Goal: Task Accomplishment & Management: Manage account settings

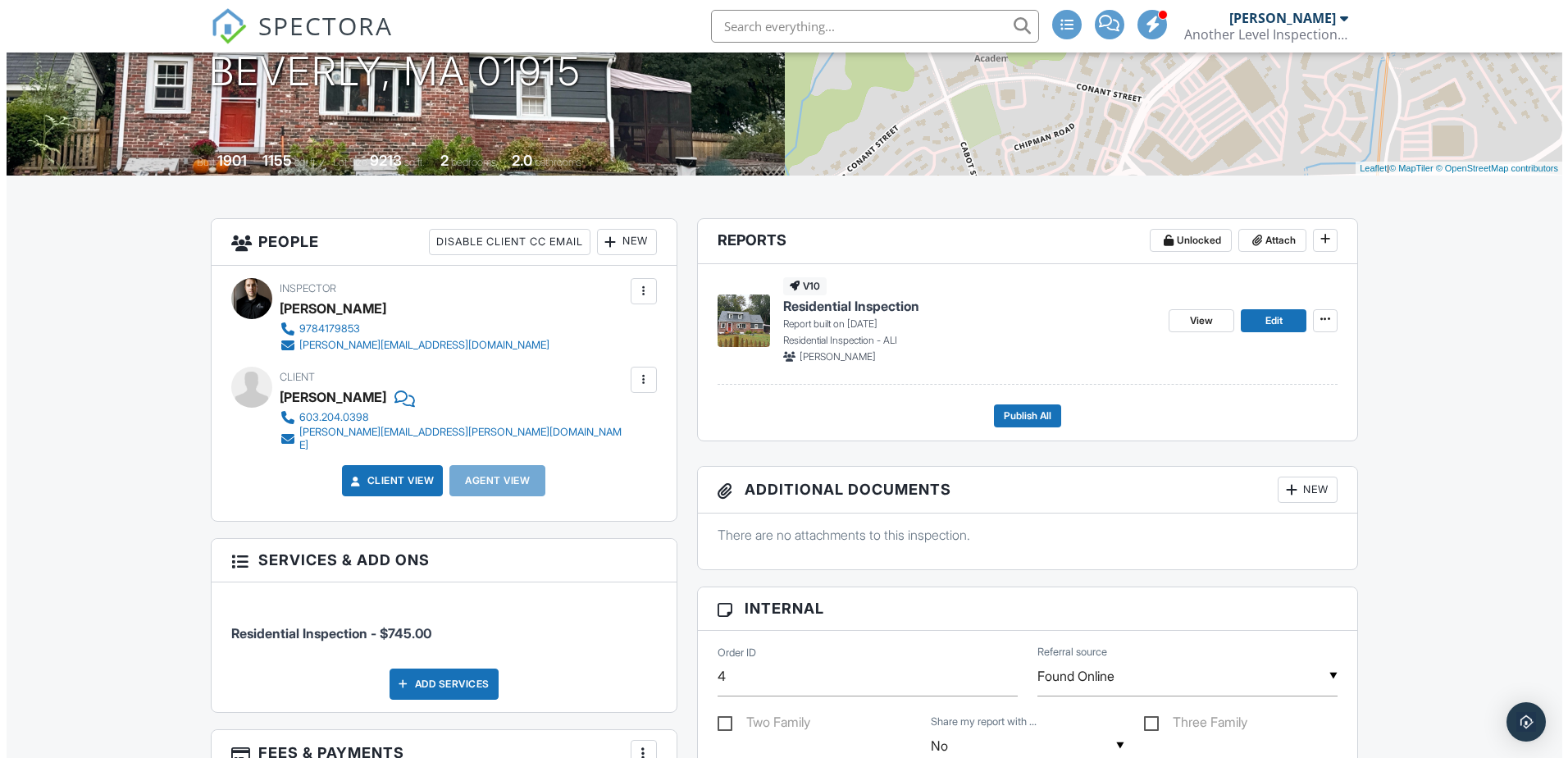
scroll to position [328, 0]
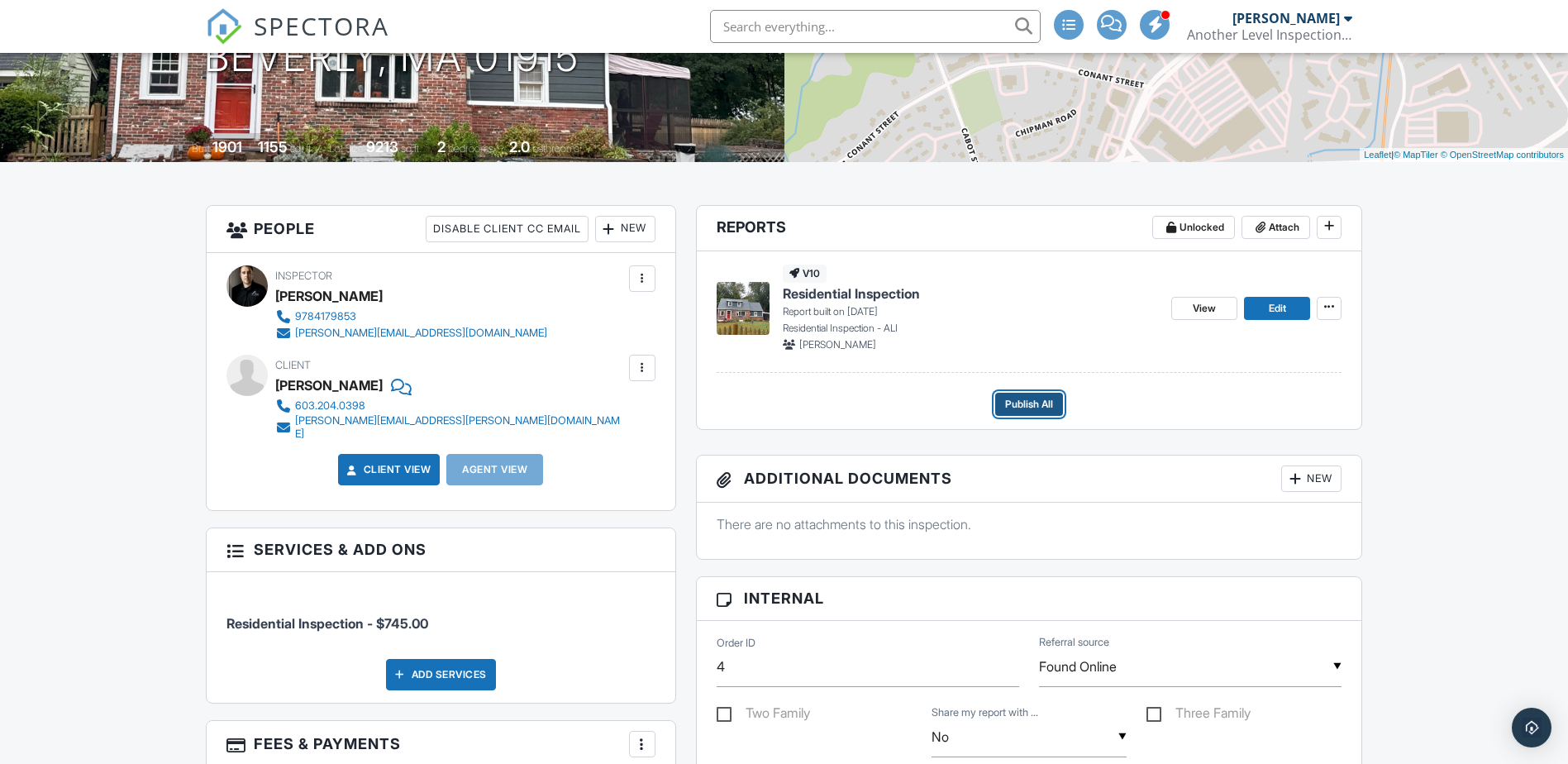
click at [1018, 399] on span "Publish All" at bounding box center [1029, 405] width 48 height 17
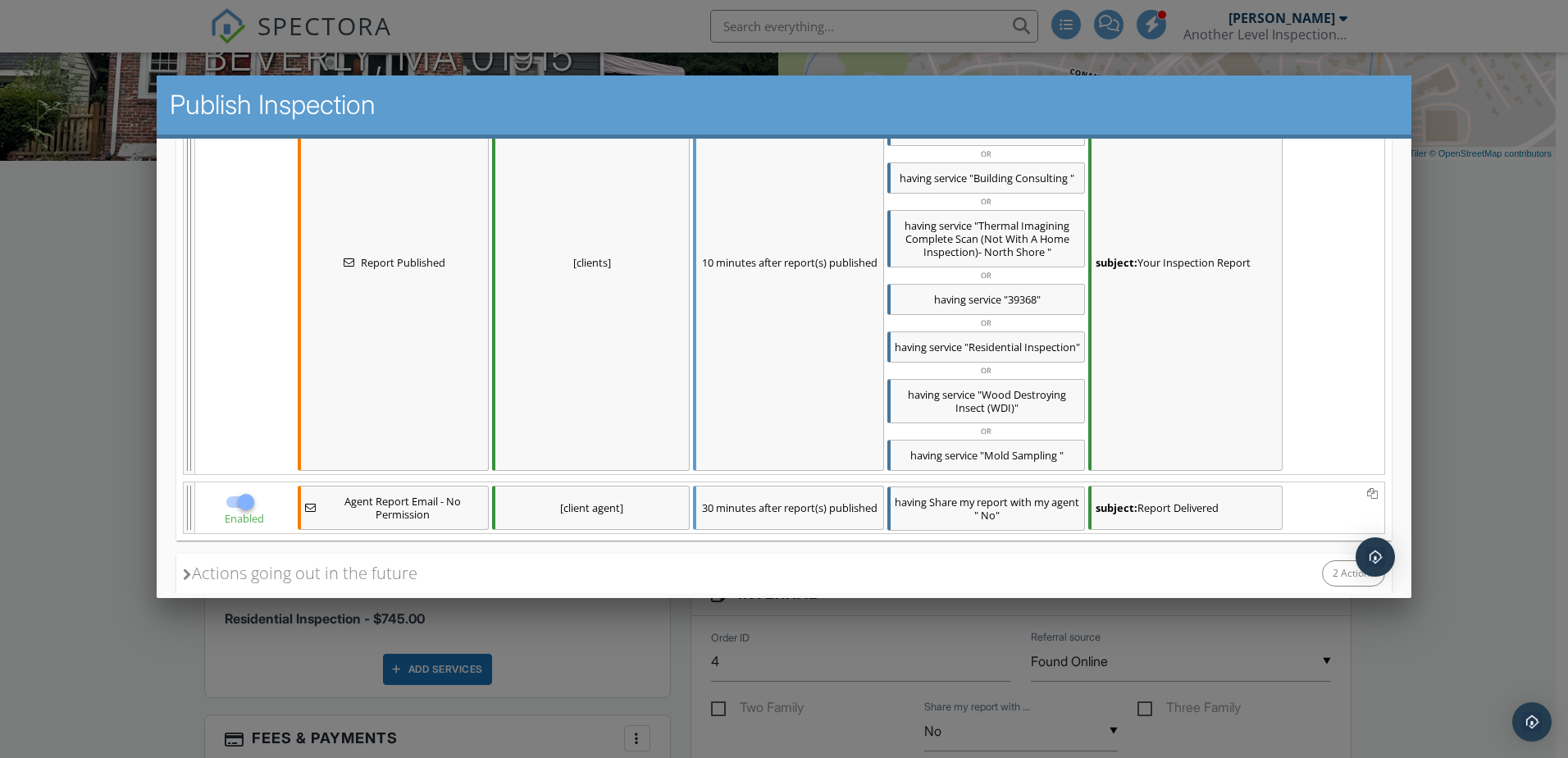
scroll to position [483, 0]
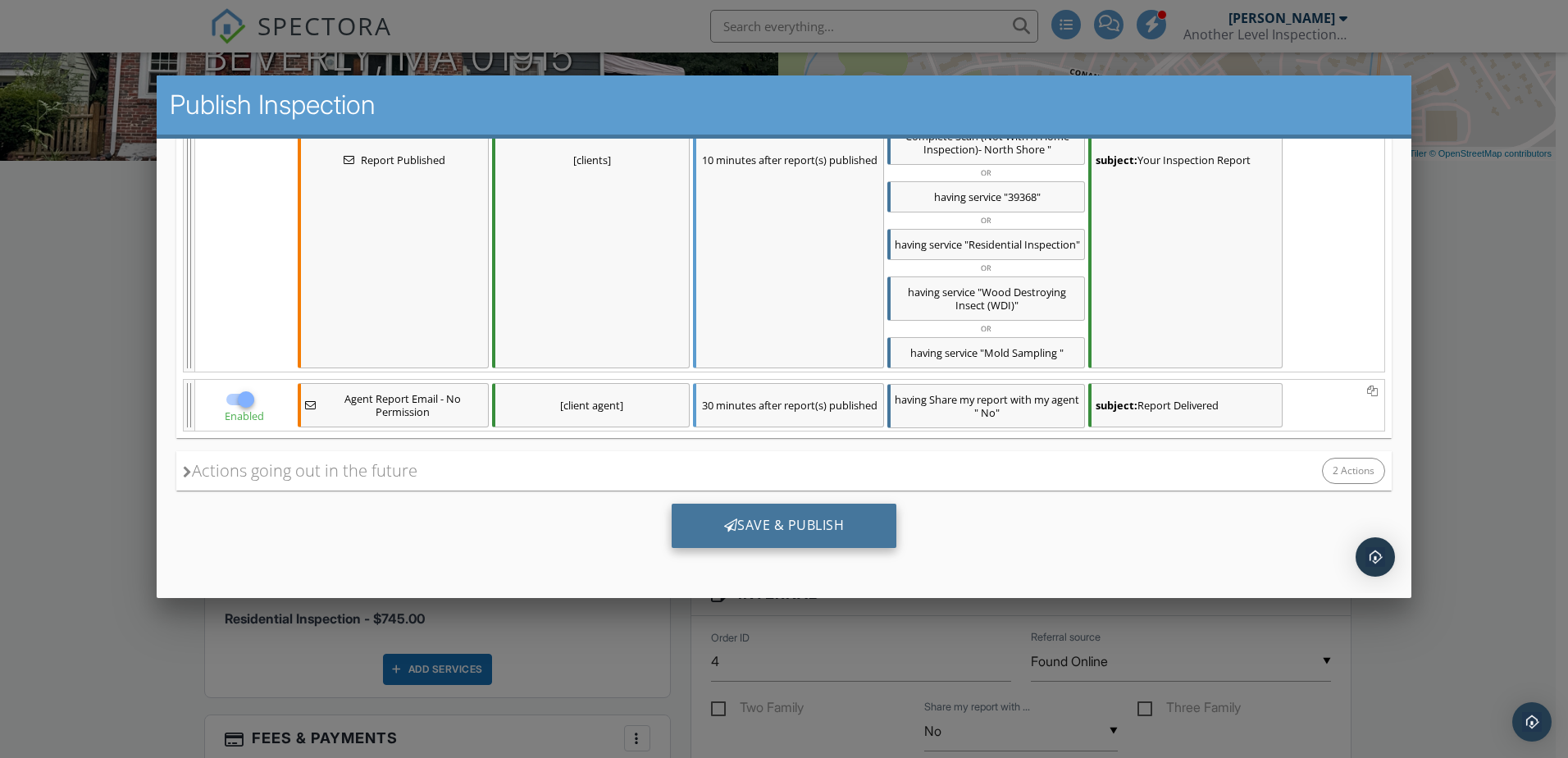
click at [789, 519] on div "Save & Publish" at bounding box center [784, 526] width 225 height 44
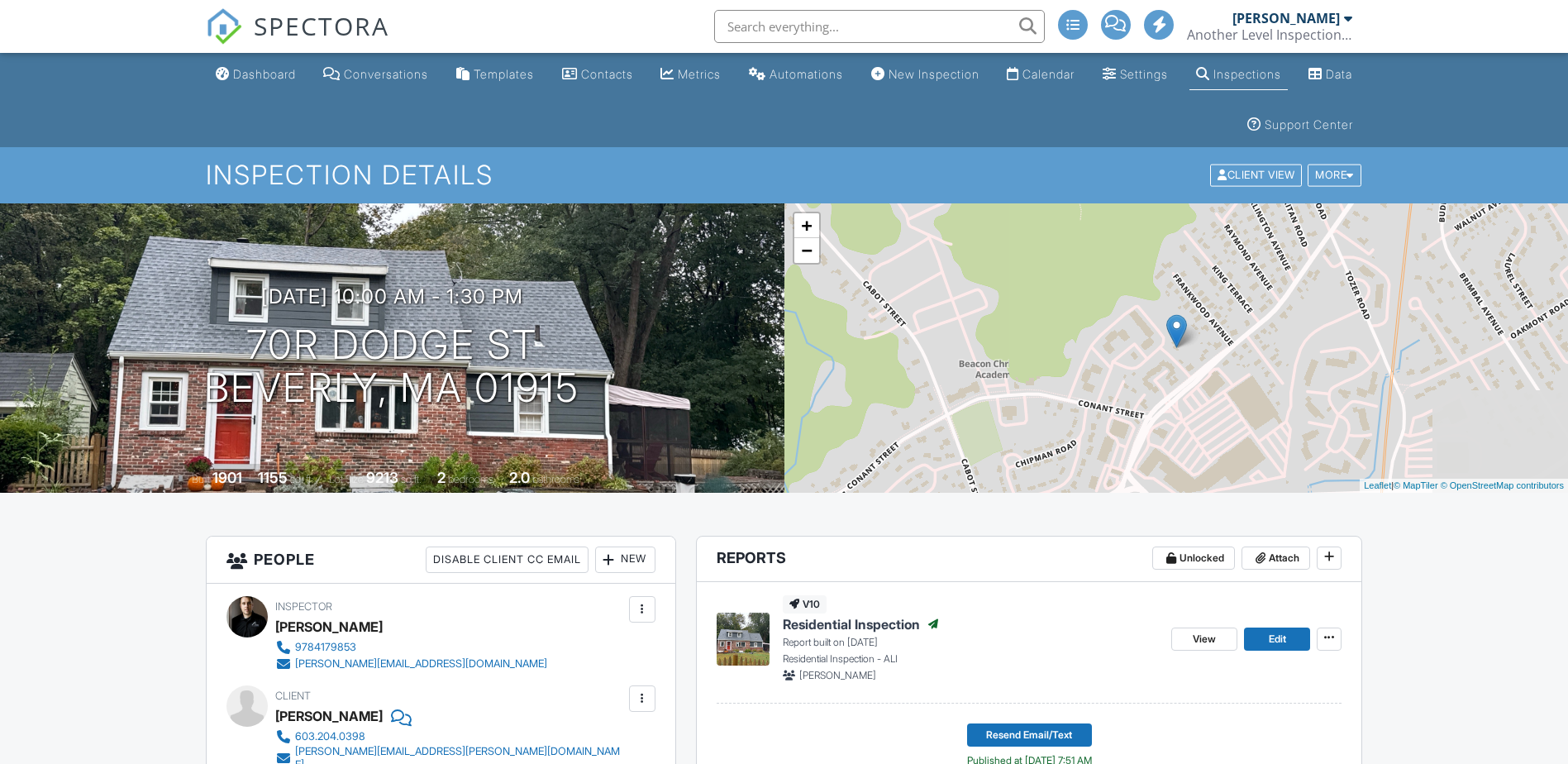
click at [263, 81] on link "Dashboard" at bounding box center [256, 74] width 94 height 30
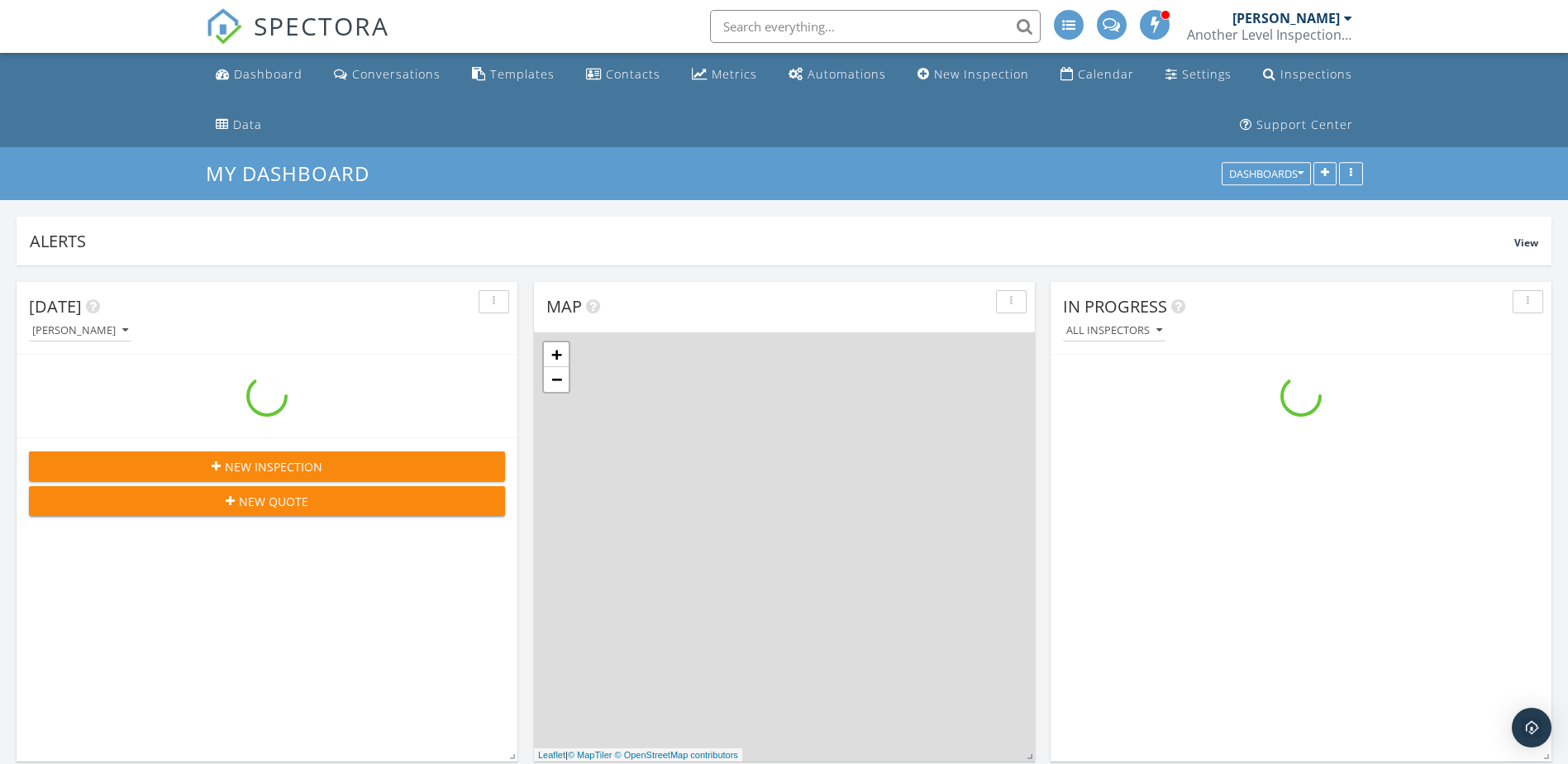
scroll to position [1696, 1594]
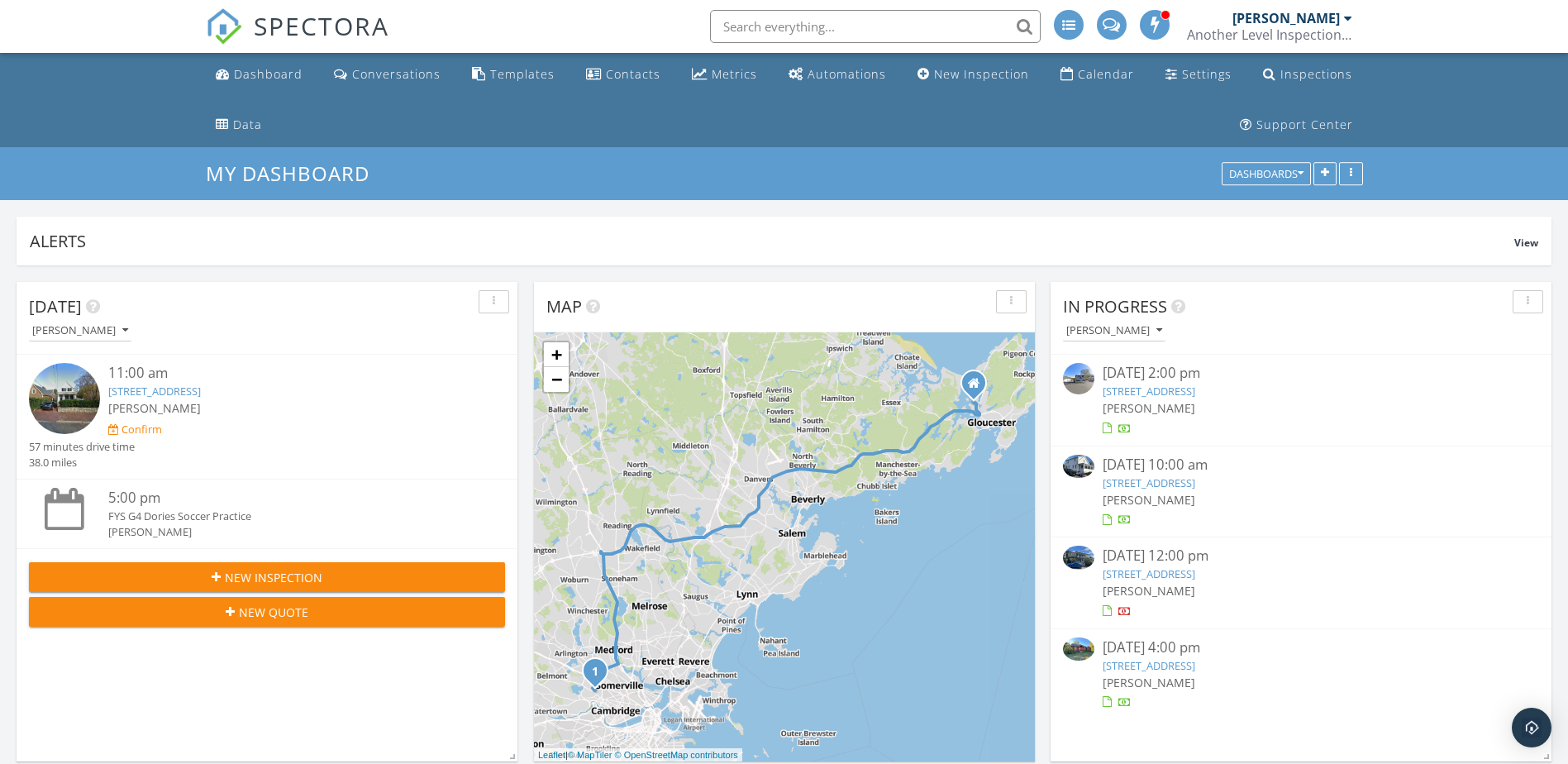
click at [1151, 584] on span "[PERSON_NAME]" at bounding box center [1149, 591] width 93 height 16
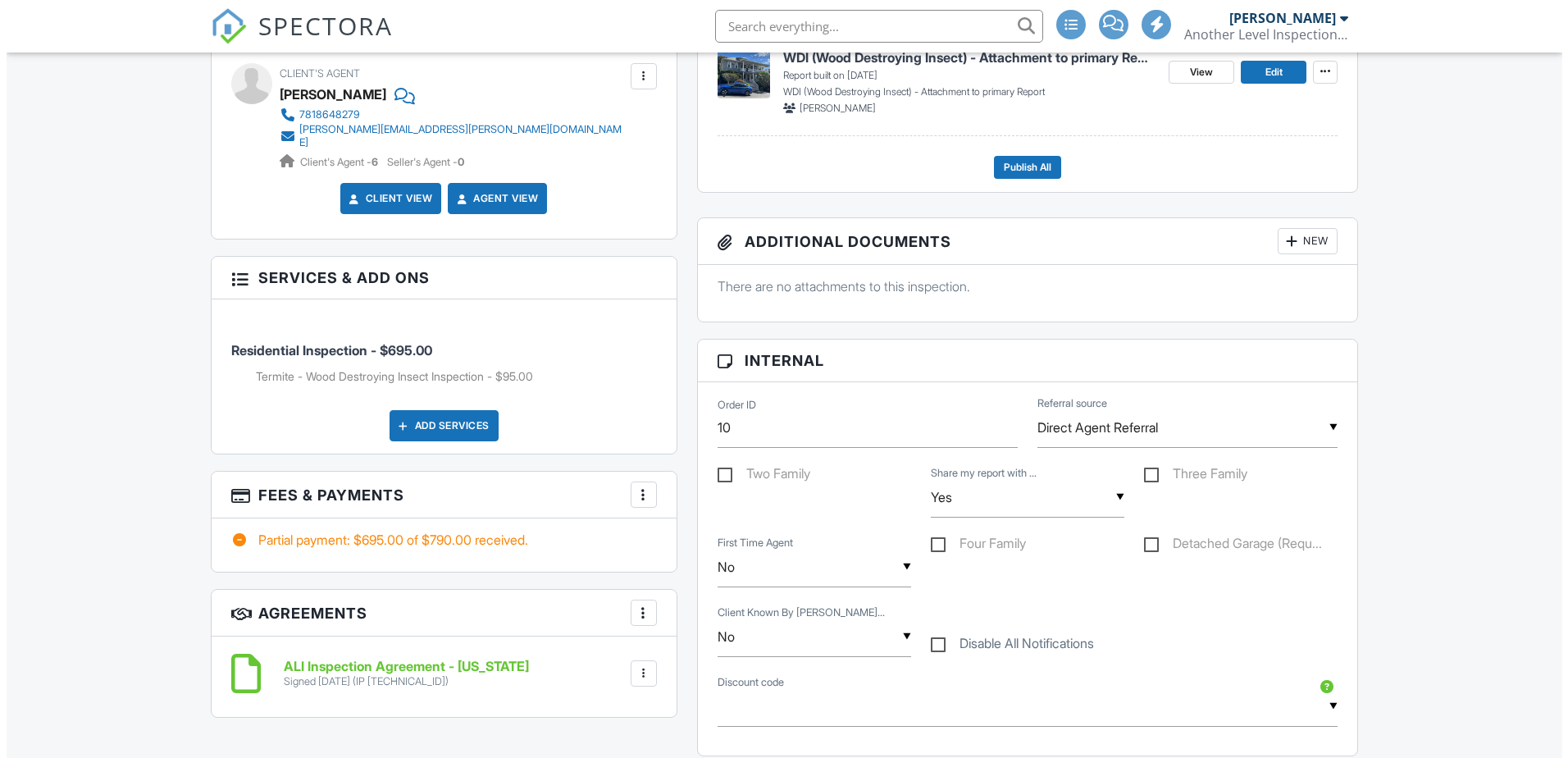
scroll to position [739, 0]
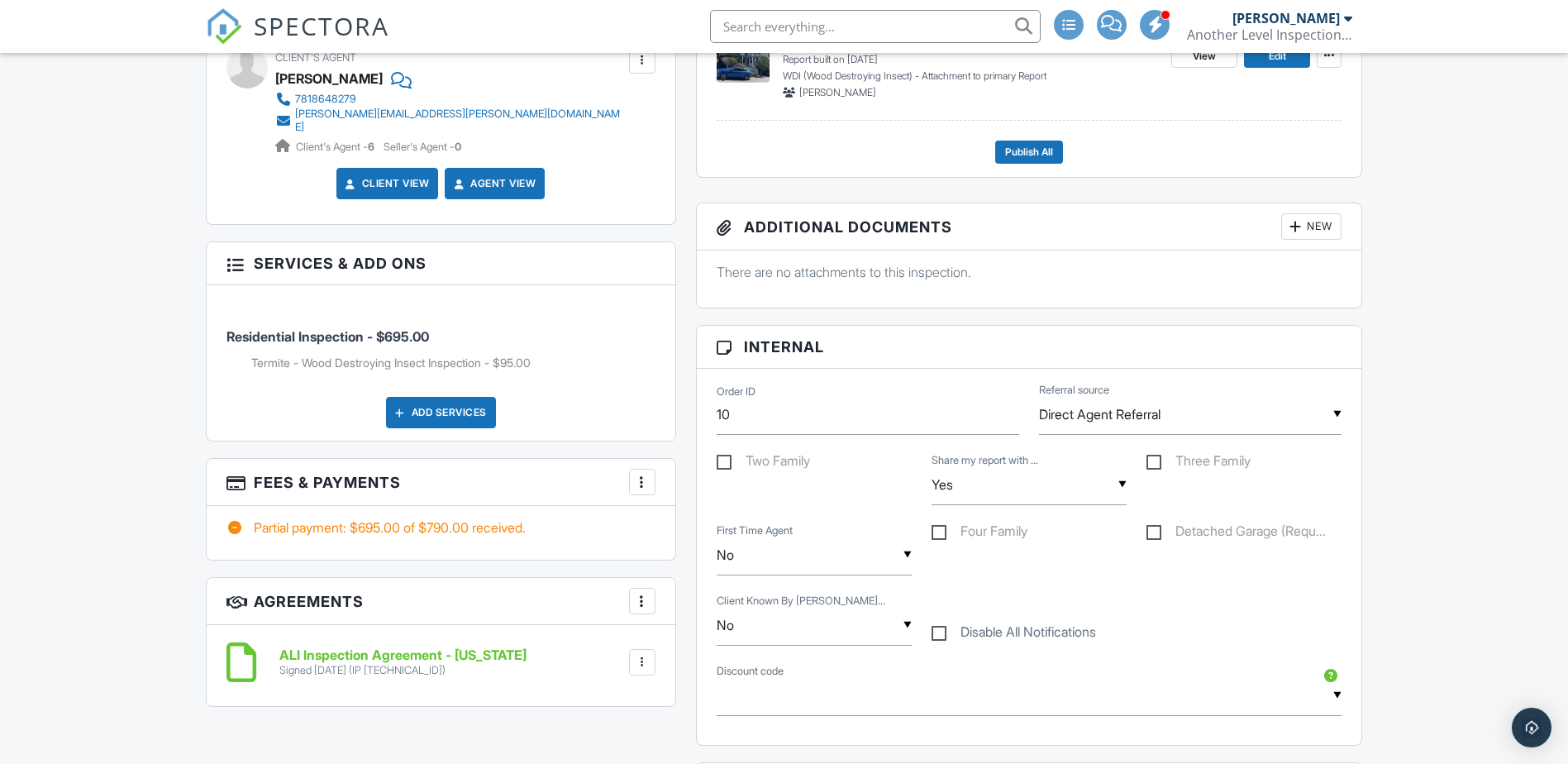
click at [651, 477] on div "More" at bounding box center [642, 482] width 26 height 26
click at [698, 537] on li "Edit Fees & Payments" at bounding box center [725, 532] width 173 height 41
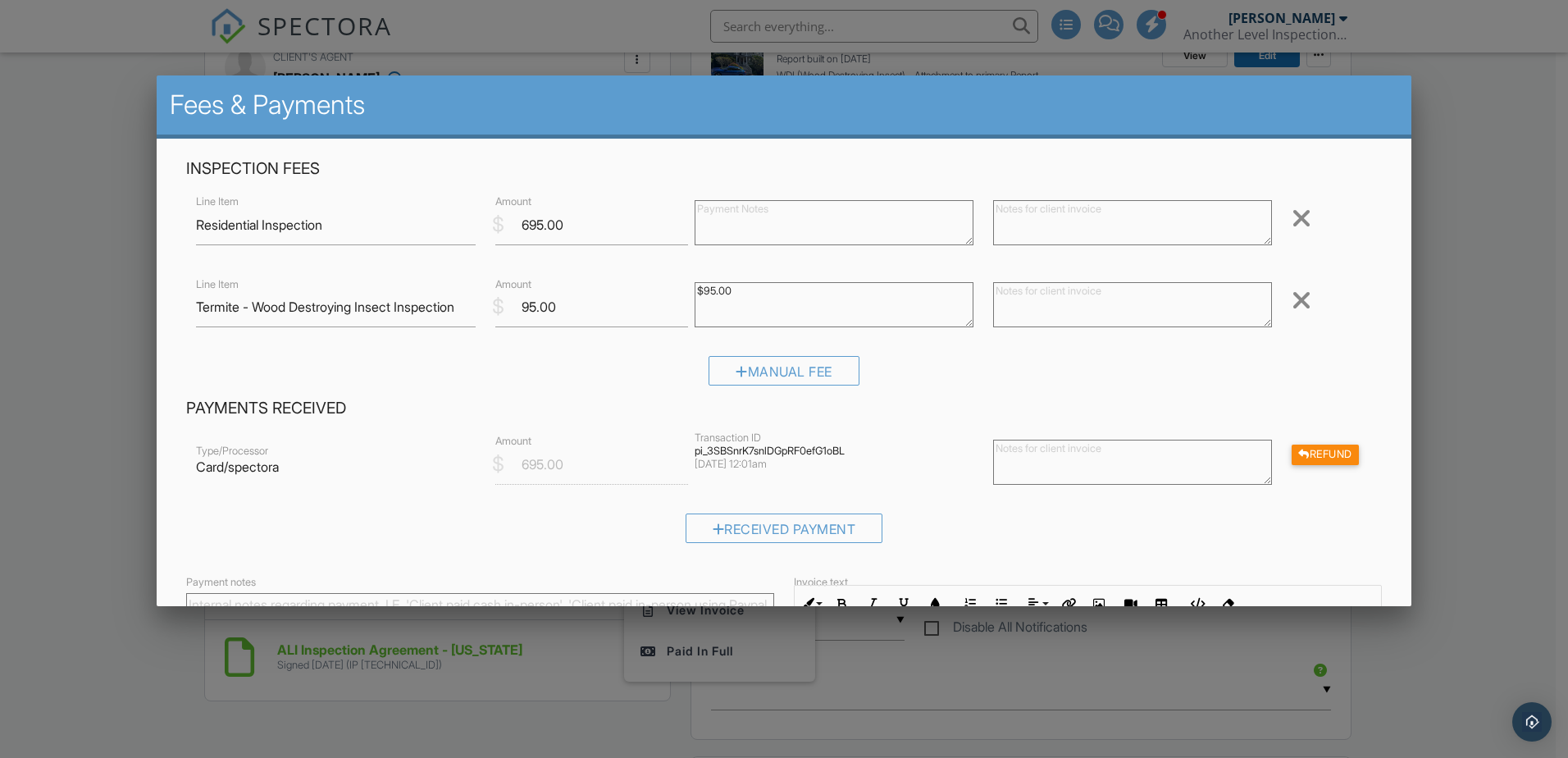
click at [1291, 299] on div at bounding box center [1301, 299] width 19 height 26
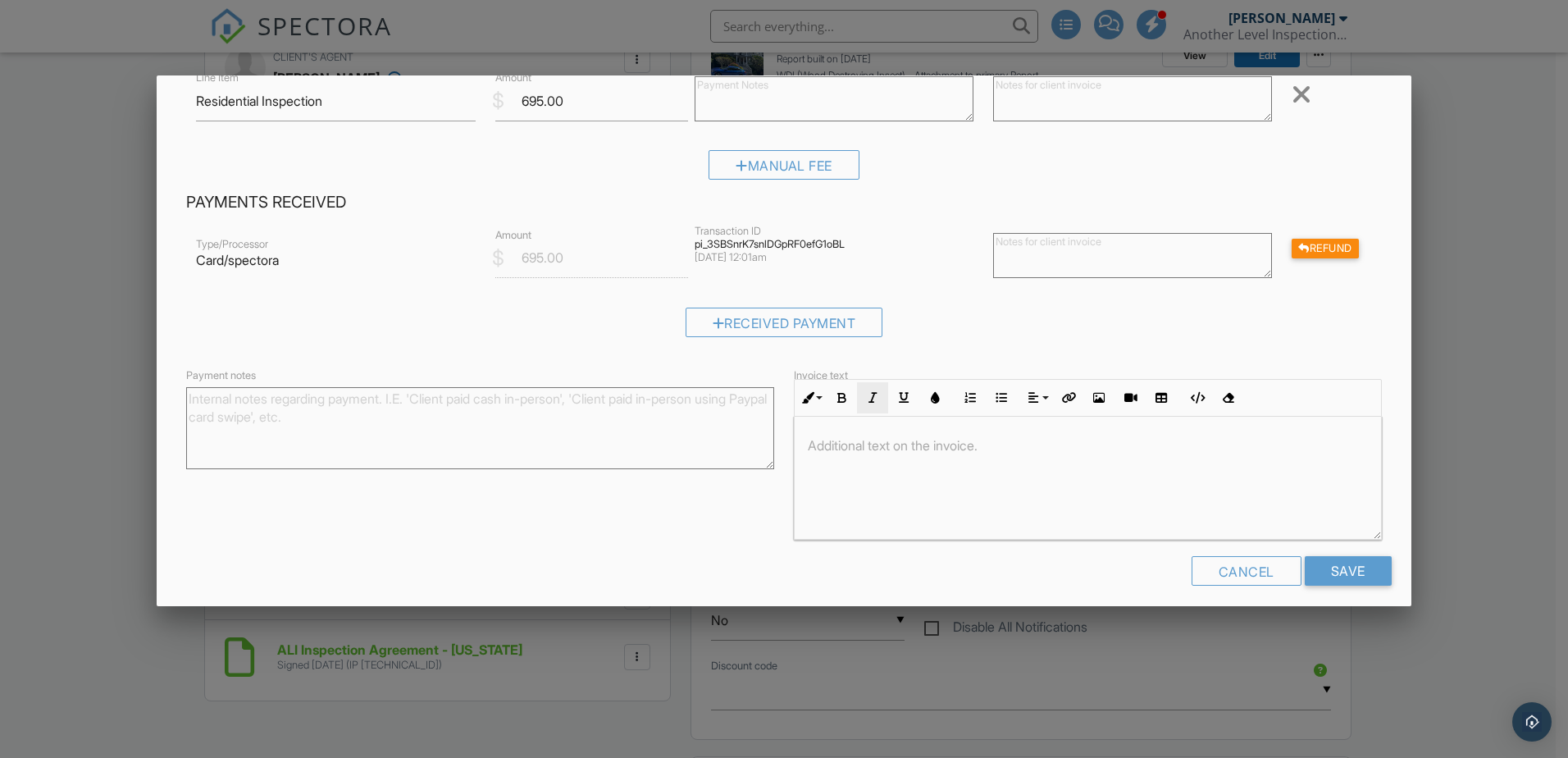
scroll to position [134, 0]
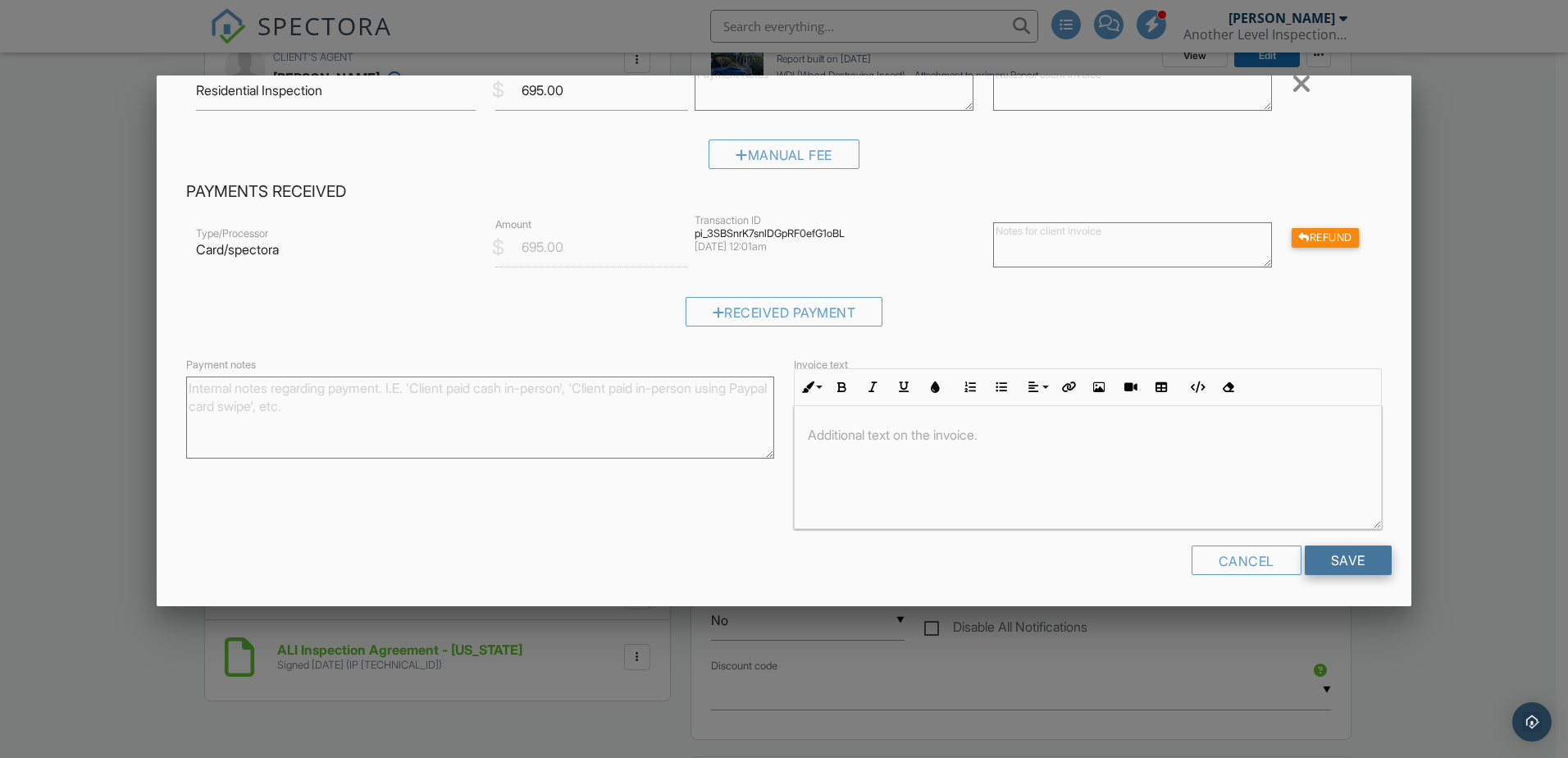
click at [1305, 563] on input "Save" at bounding box center [1348, 560] width 87 height 29
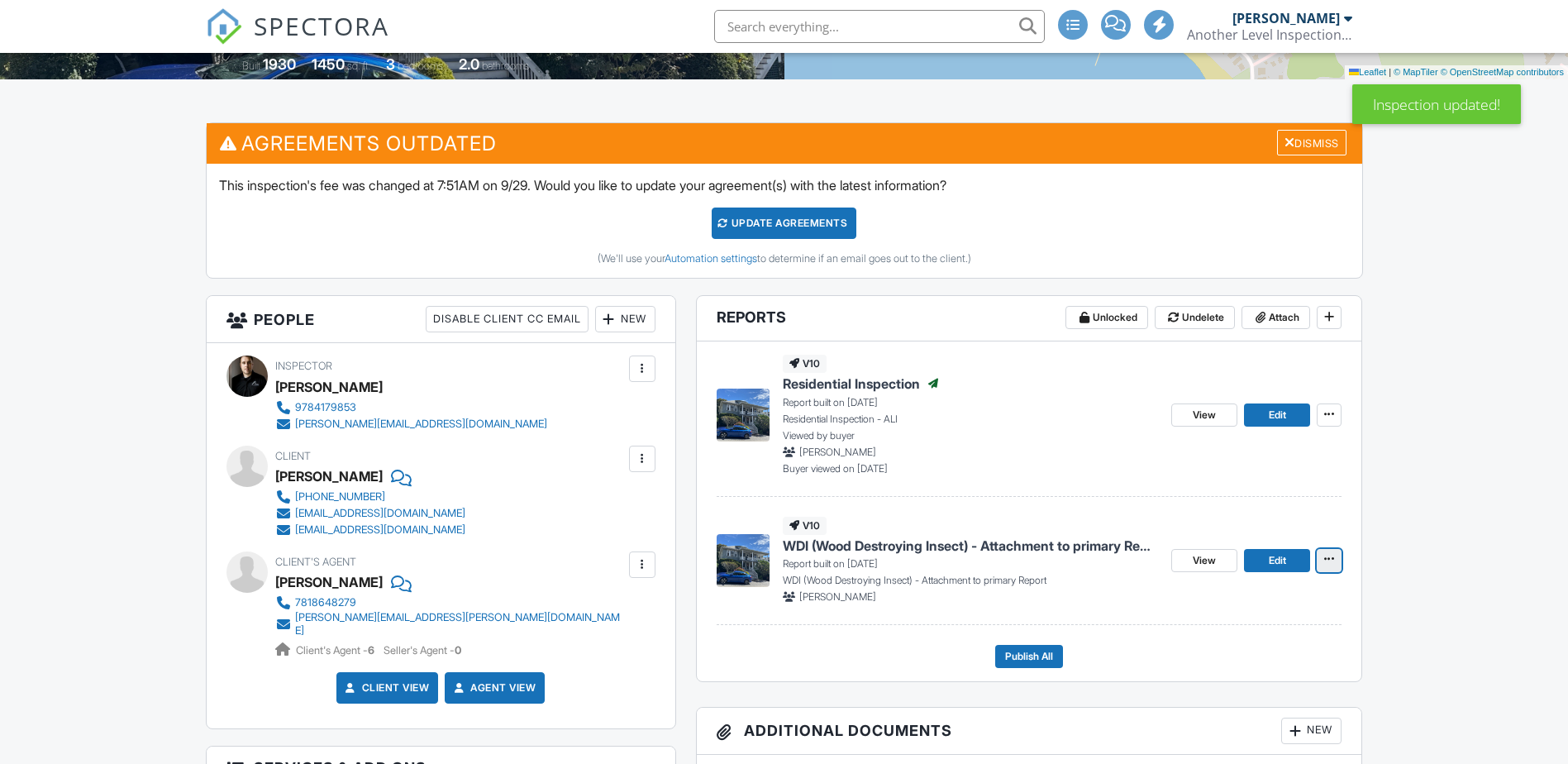
click at [1337, 558] on span at bounding box center [1330, 559] width 17 height 17
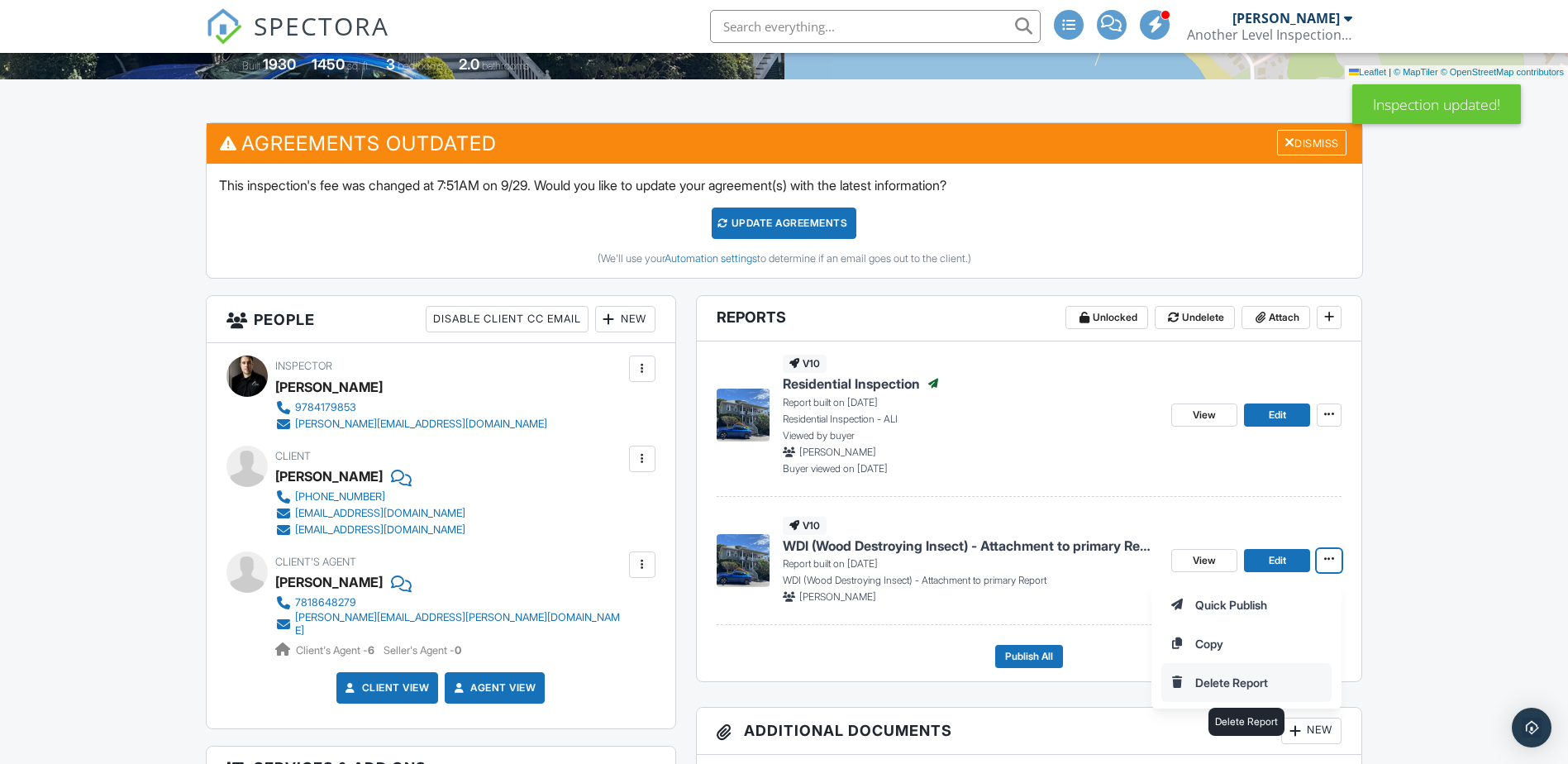
click at [1217, 678] on input "Delete Report" at bounding box center [1247, 683] width 169 height 37
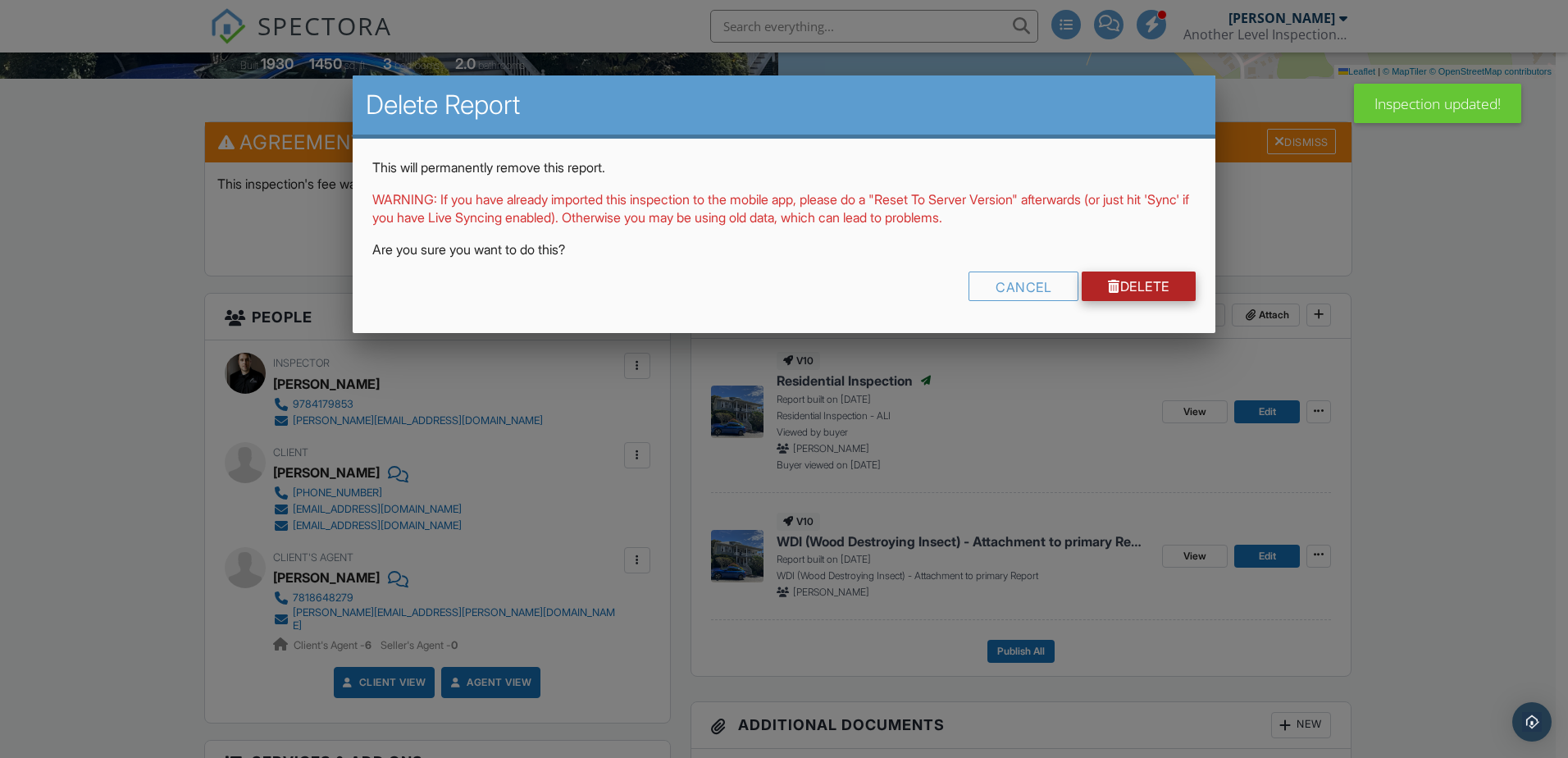
click at [1164, 292] on link "Delete" at bounding box center [1139, 286] width 114 height 29
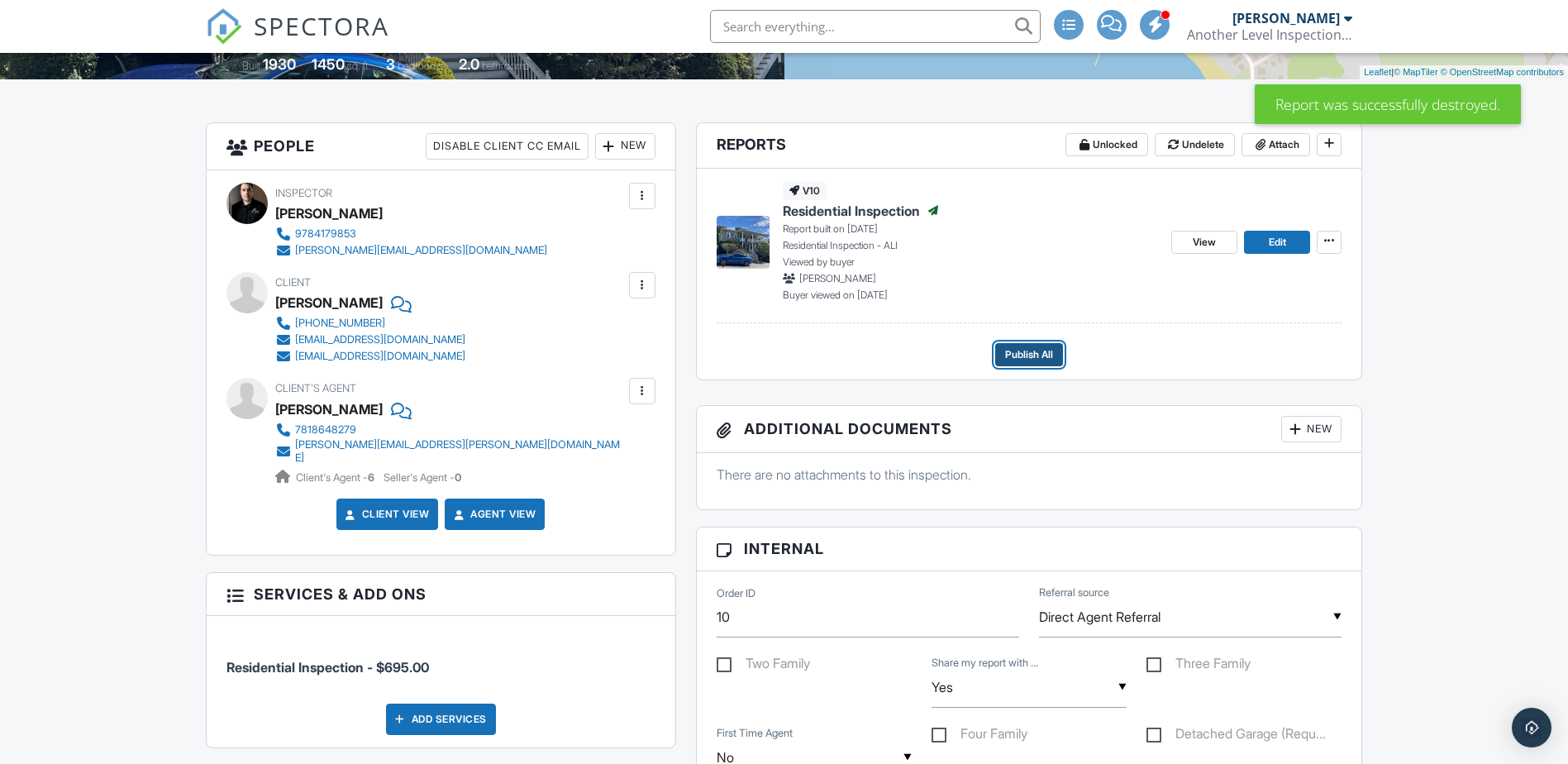
click at [1030, 355] on span "Publish All" at bounding box center [1029, 355] width 48 height 17
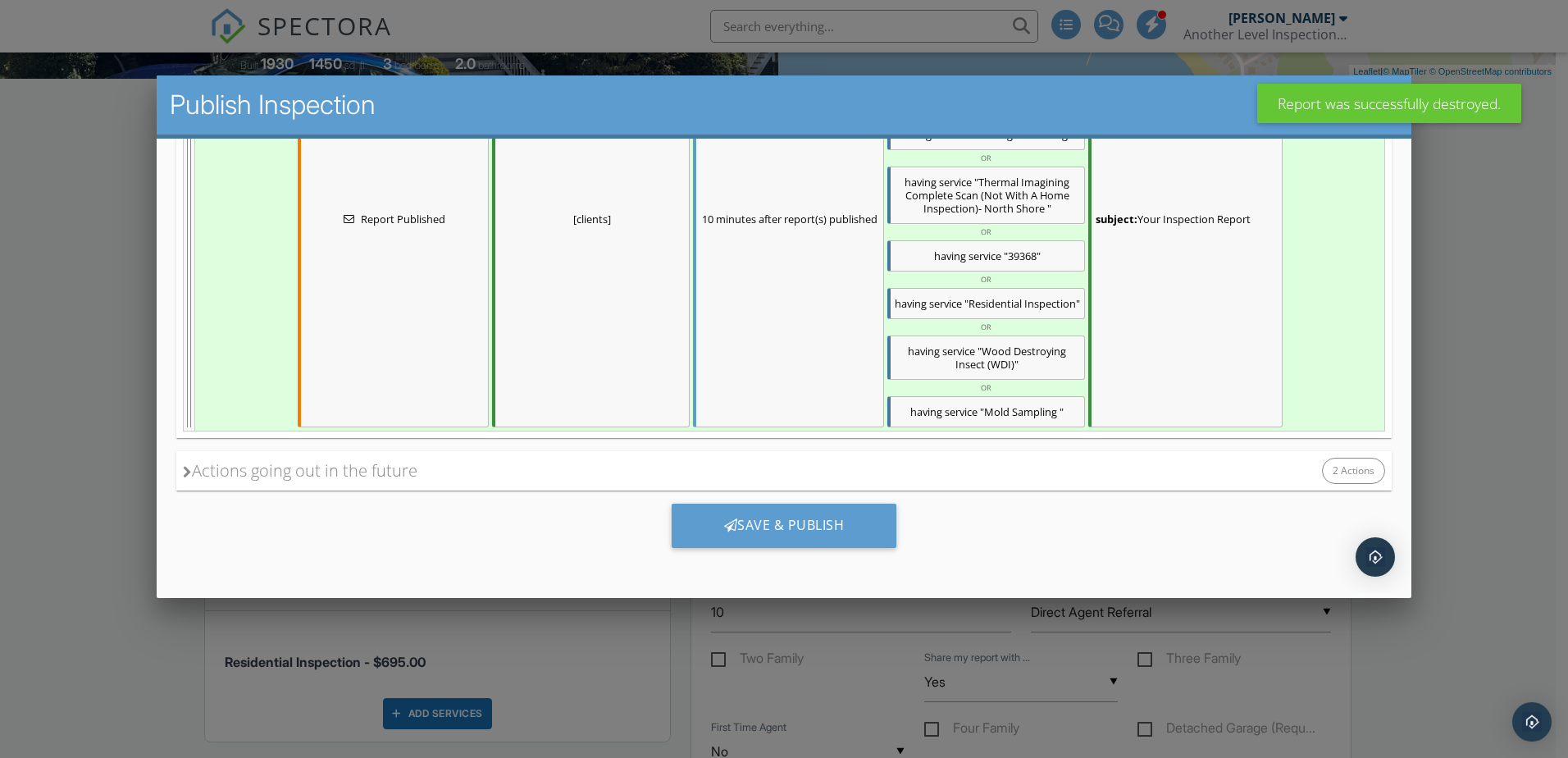
scroll to position [483, 0]
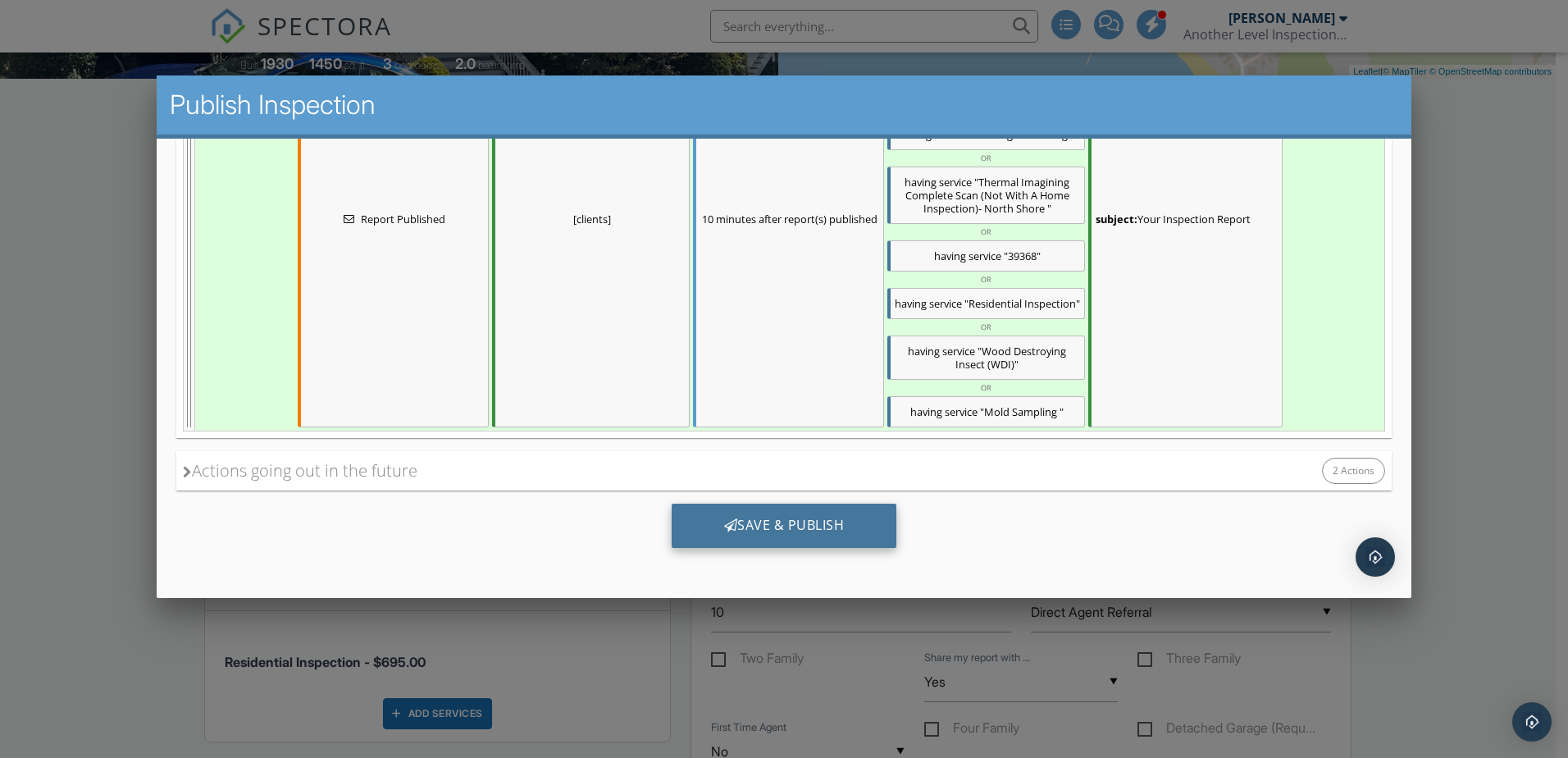
click at [724, 522] on div at bounding box center [731, 525] width 14 height 13
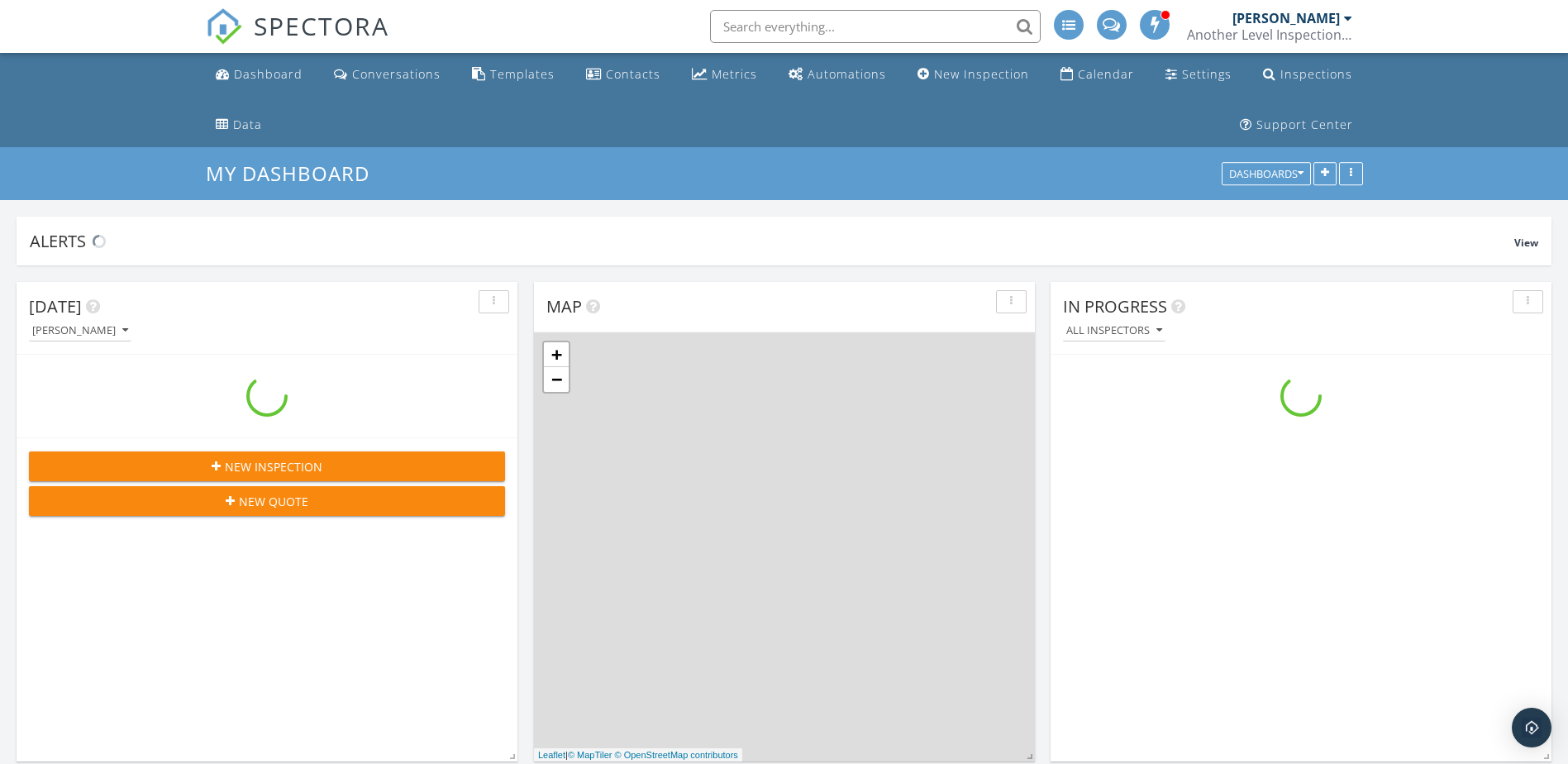
scroll to position [1696, 1594]
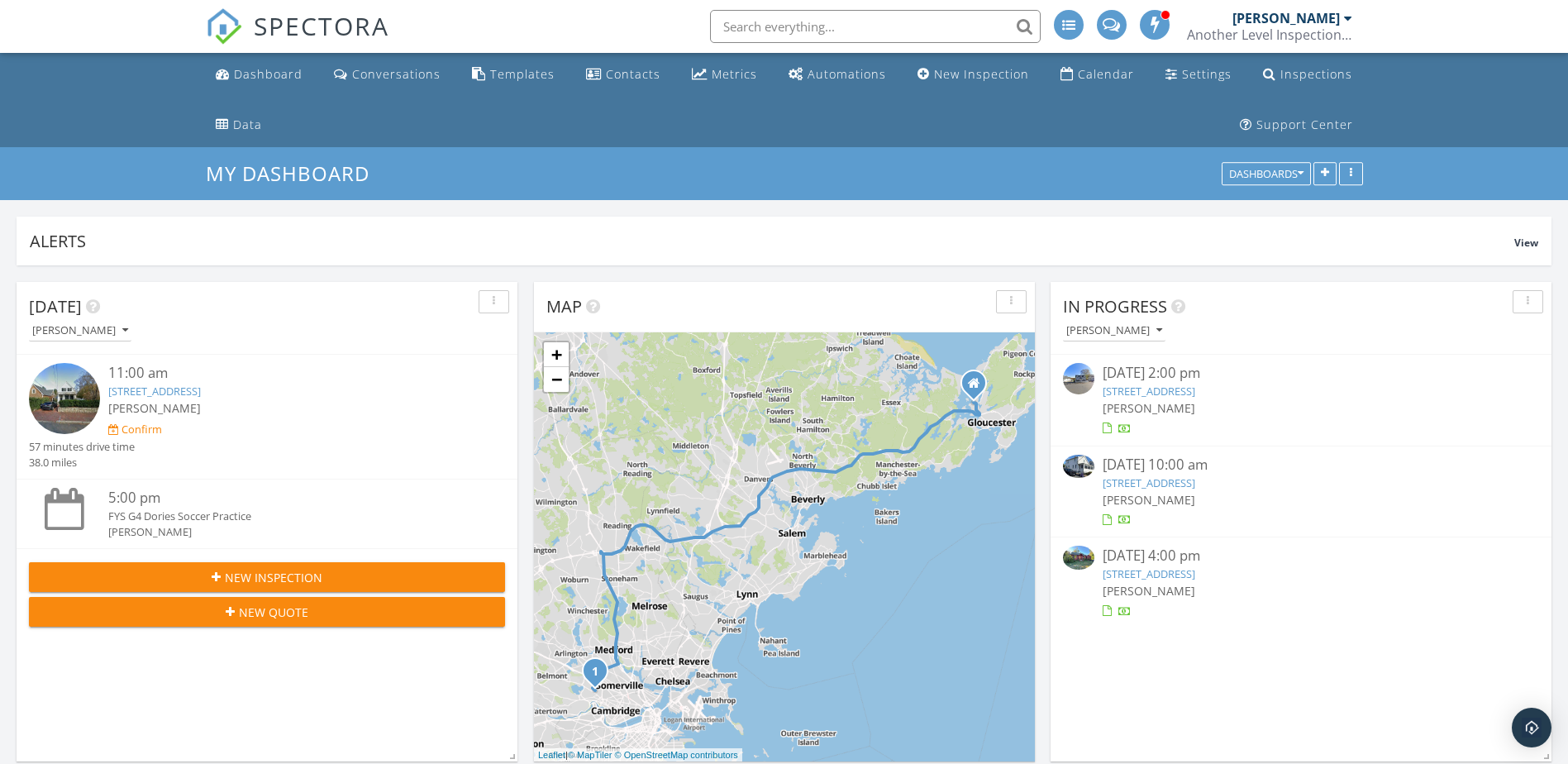
click at [1161, 472] on div "[DATE] 10:00 am" at bounding box center [1301, 465] width 397 height 20
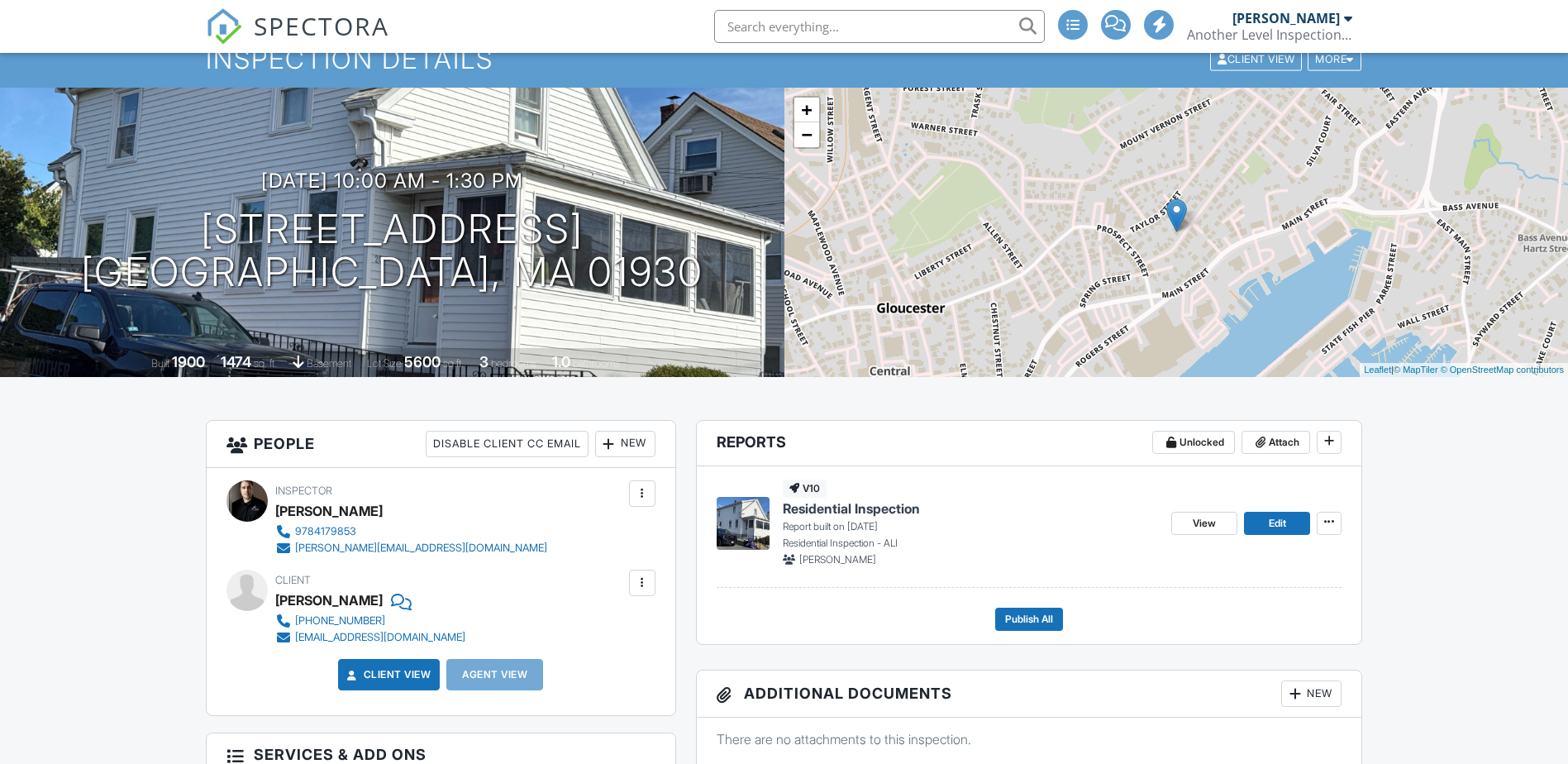
scroll to position [83, 0]
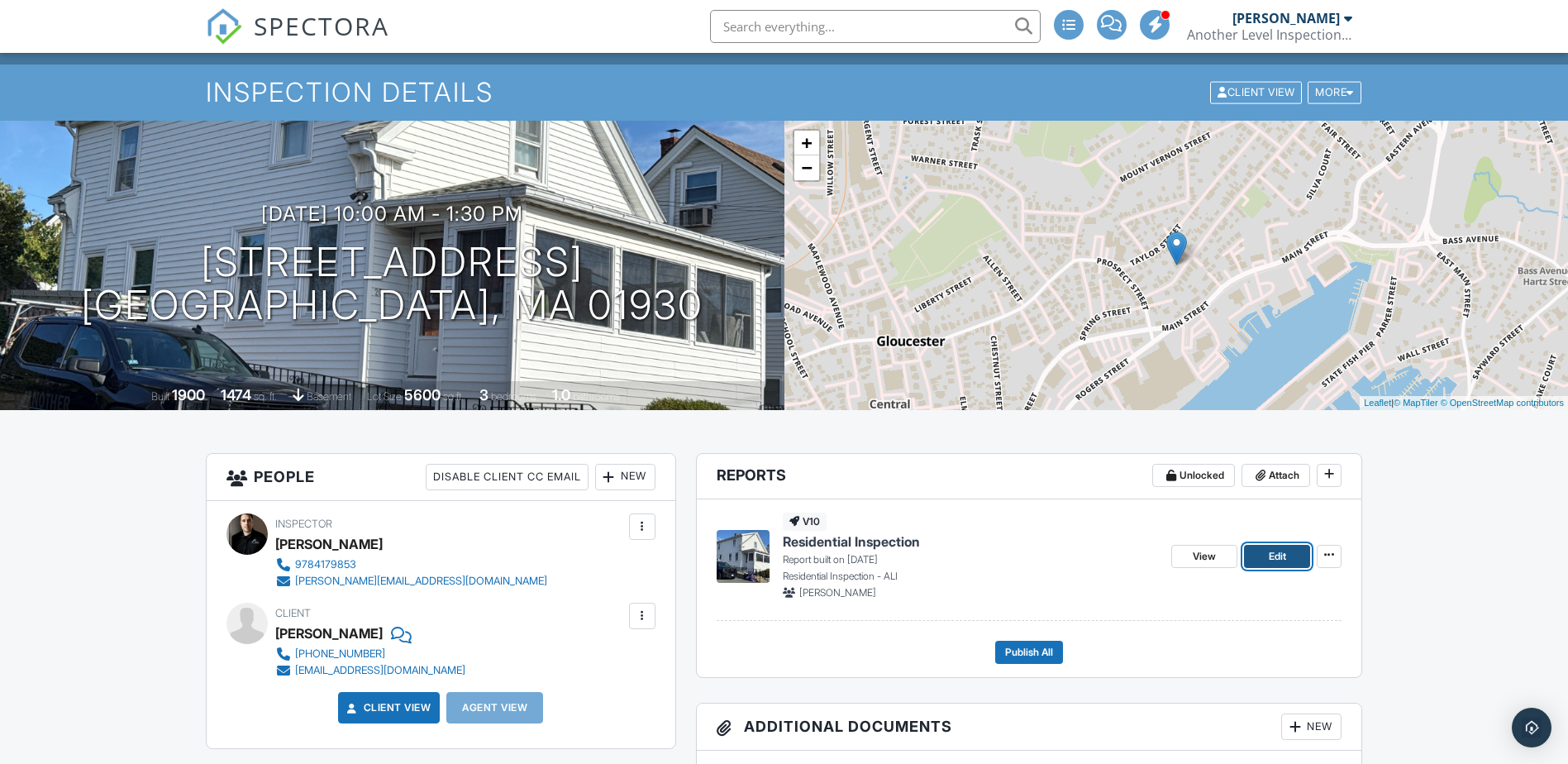
click at [1263, 556] on link "Edit" at bounding box center [1277, 556] width 66 height 23
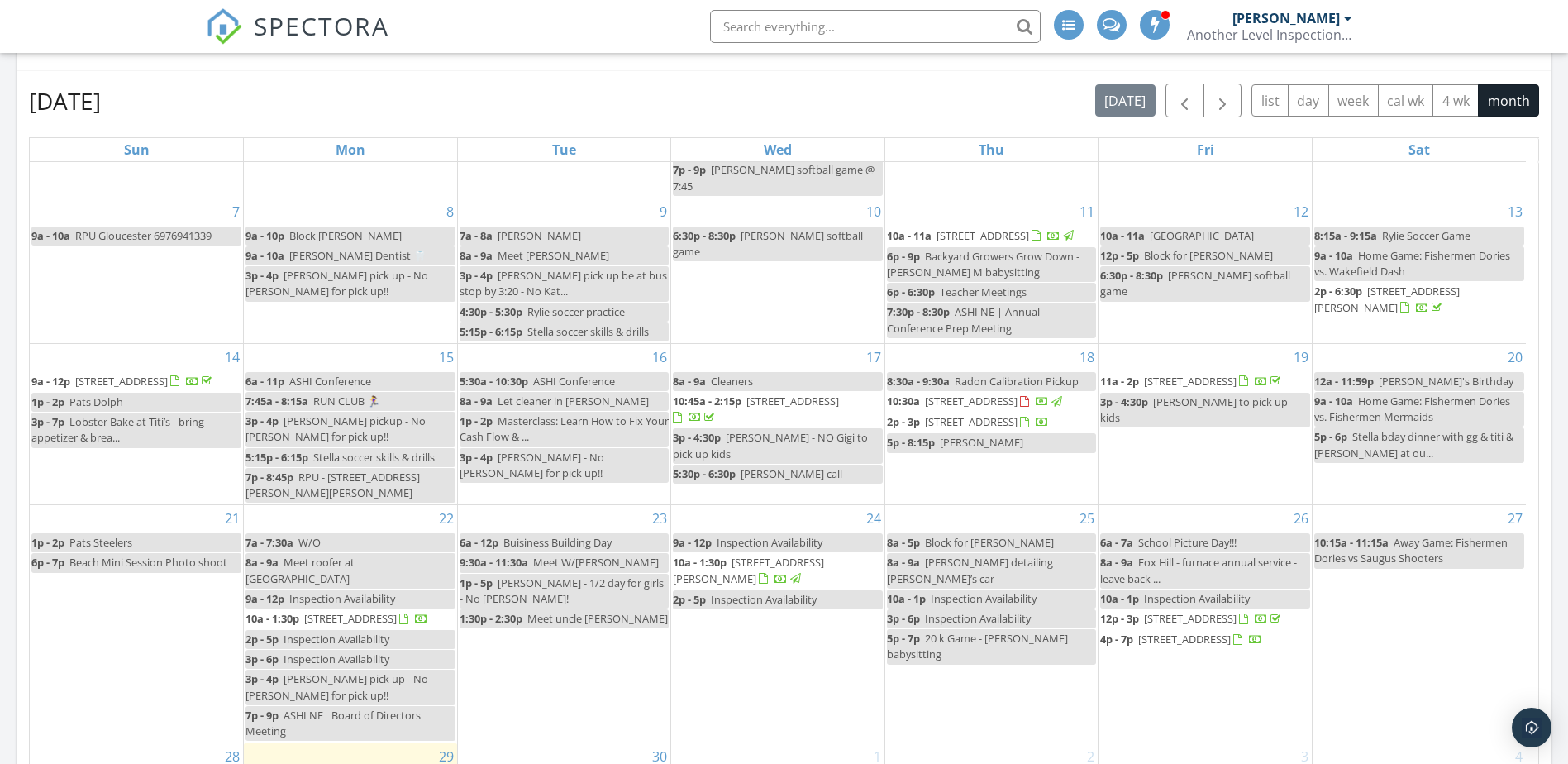
scroll to position [827, 0]
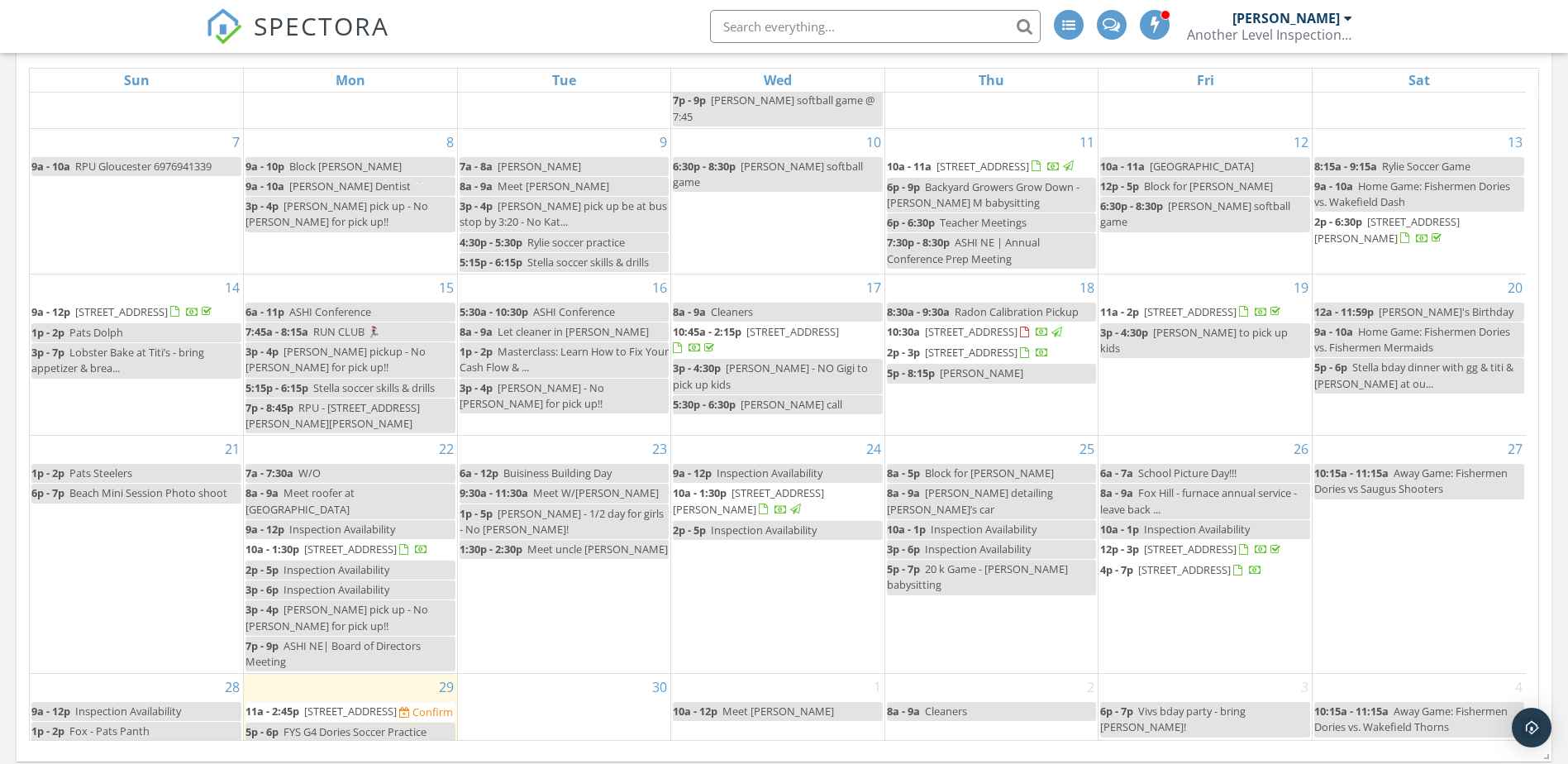
click at [365, 704] on span "[STREET_ADDRESS]" at bounding box center [351, 712] width 93 height 15
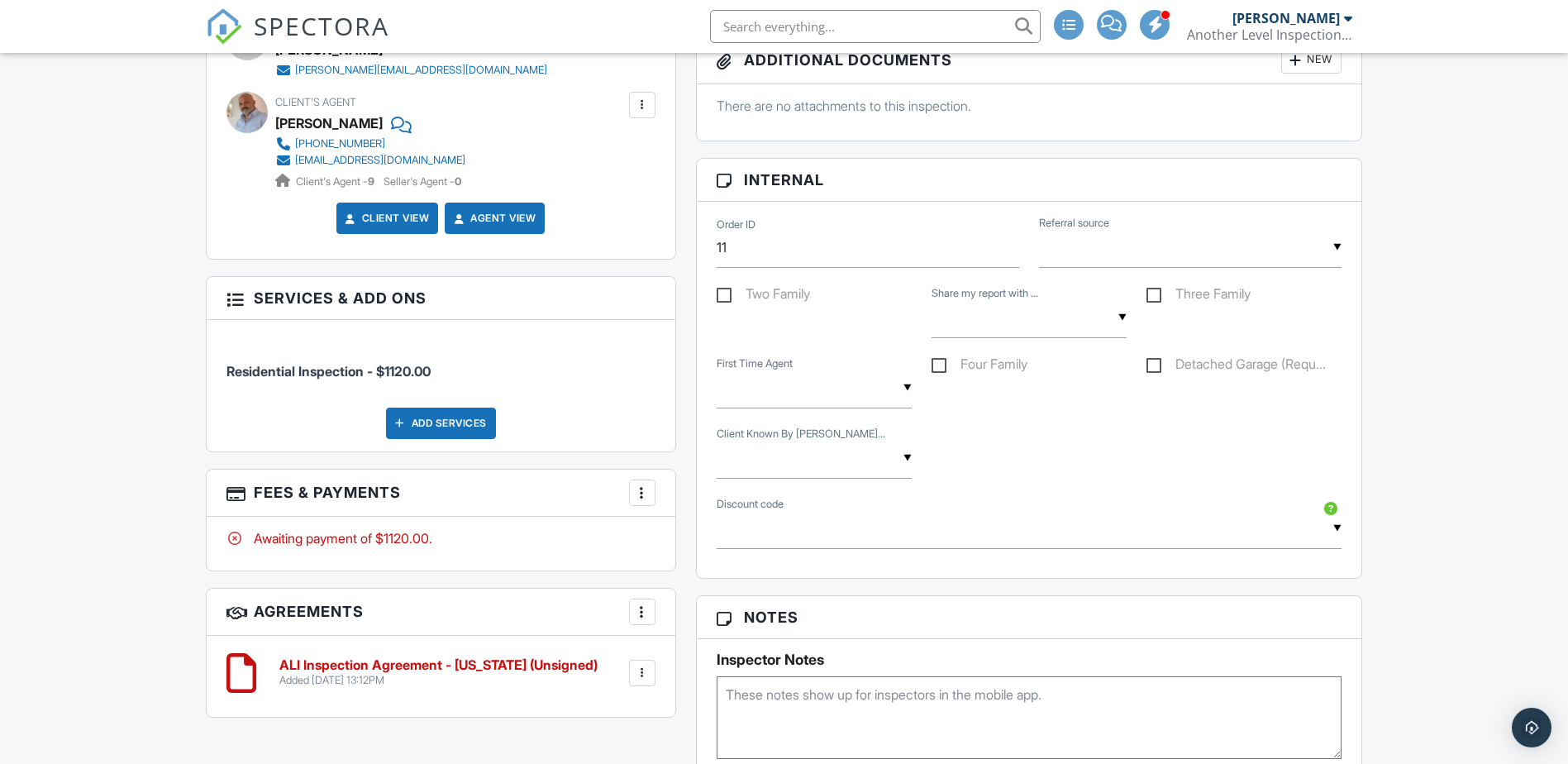
click at [464, 427] on div "Add Services" at bounding box center [441, 423] width 110 height 31
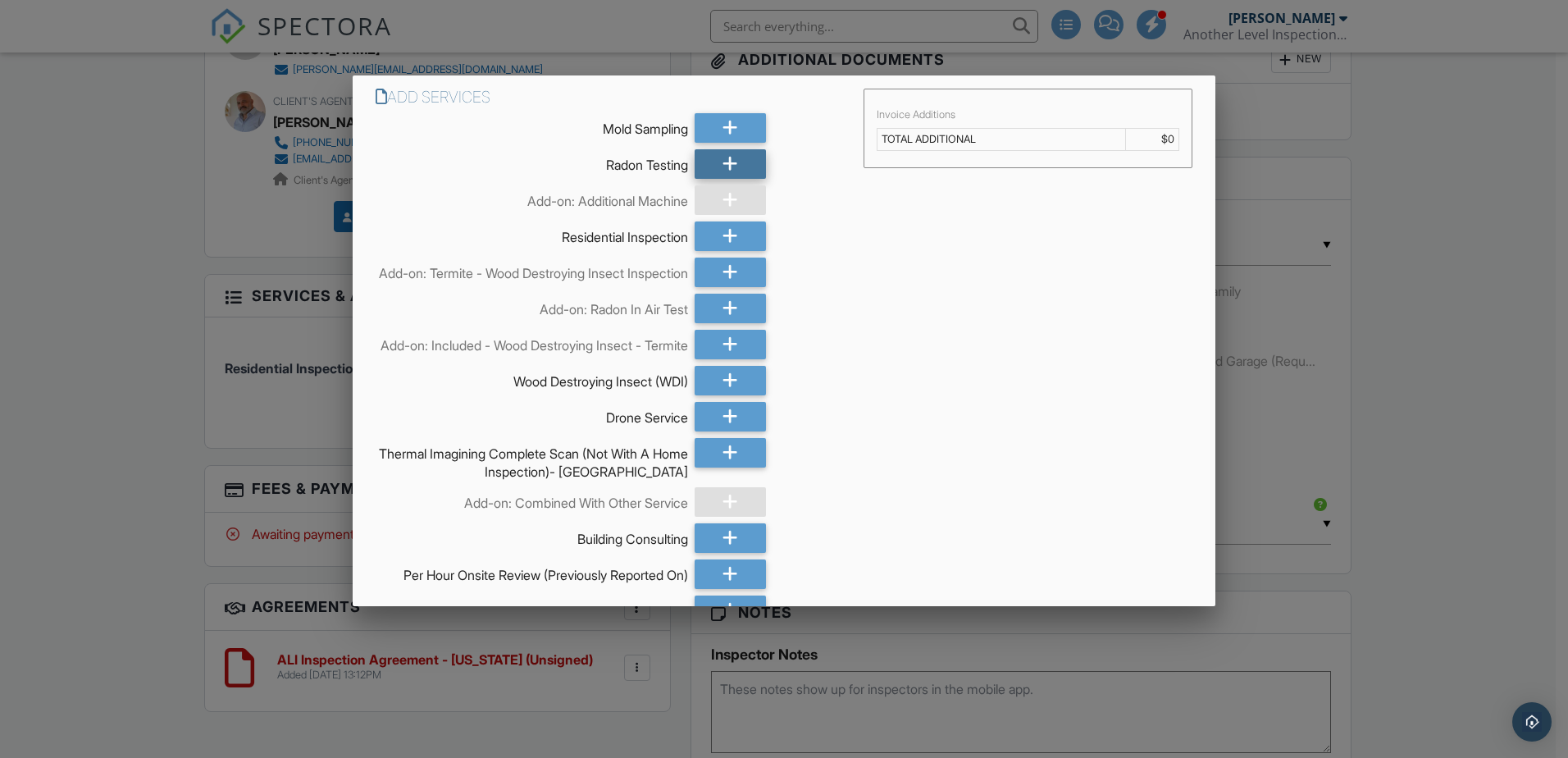
click at [703, 166] on div at bounding box center [730, 164] width 71 height 29
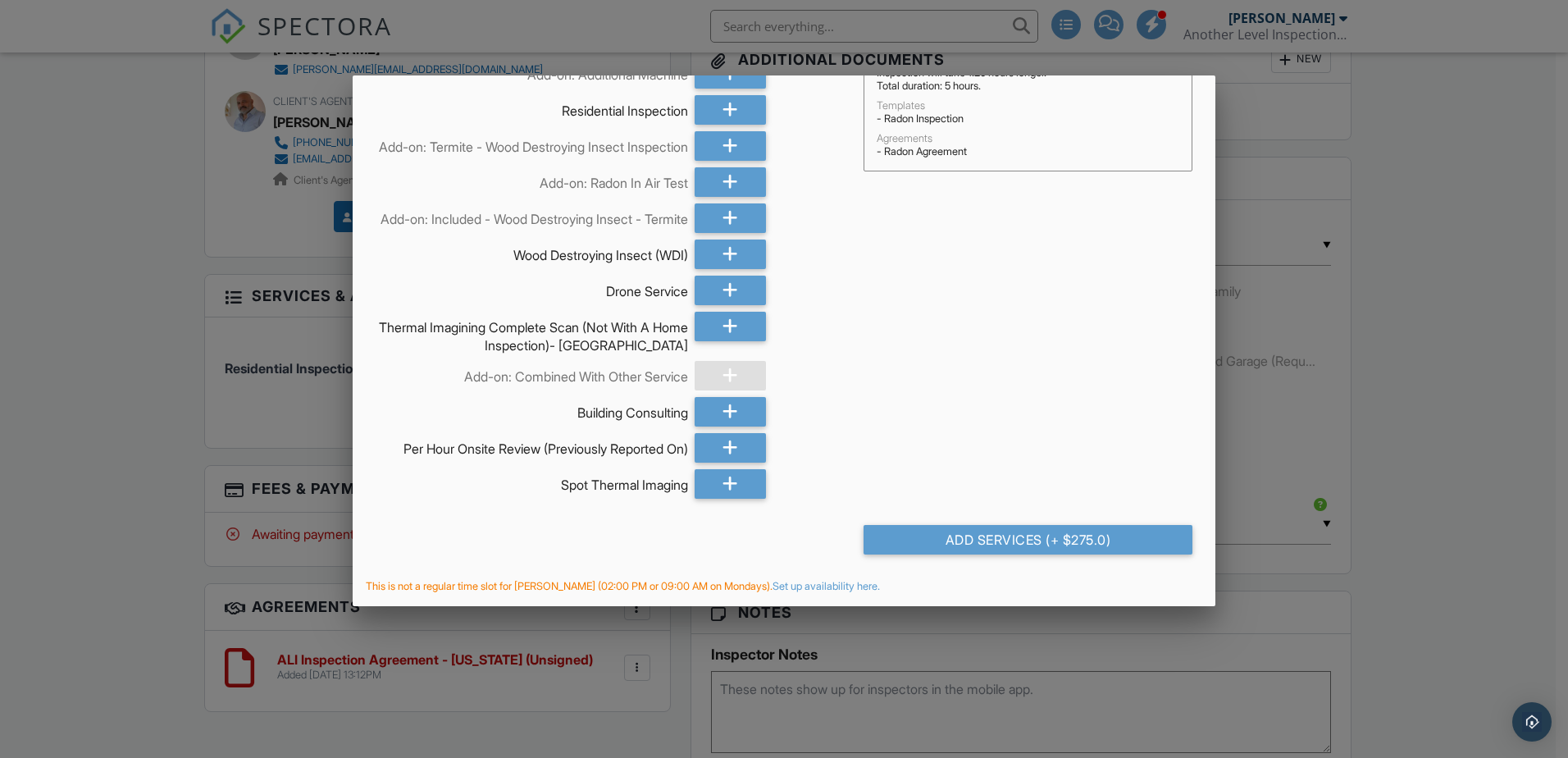
scroll to position [153, 0]
click at [986, 544] on div "Add Services (+ $275.0)" at bounding box center [1027, 539] width 329 height 29
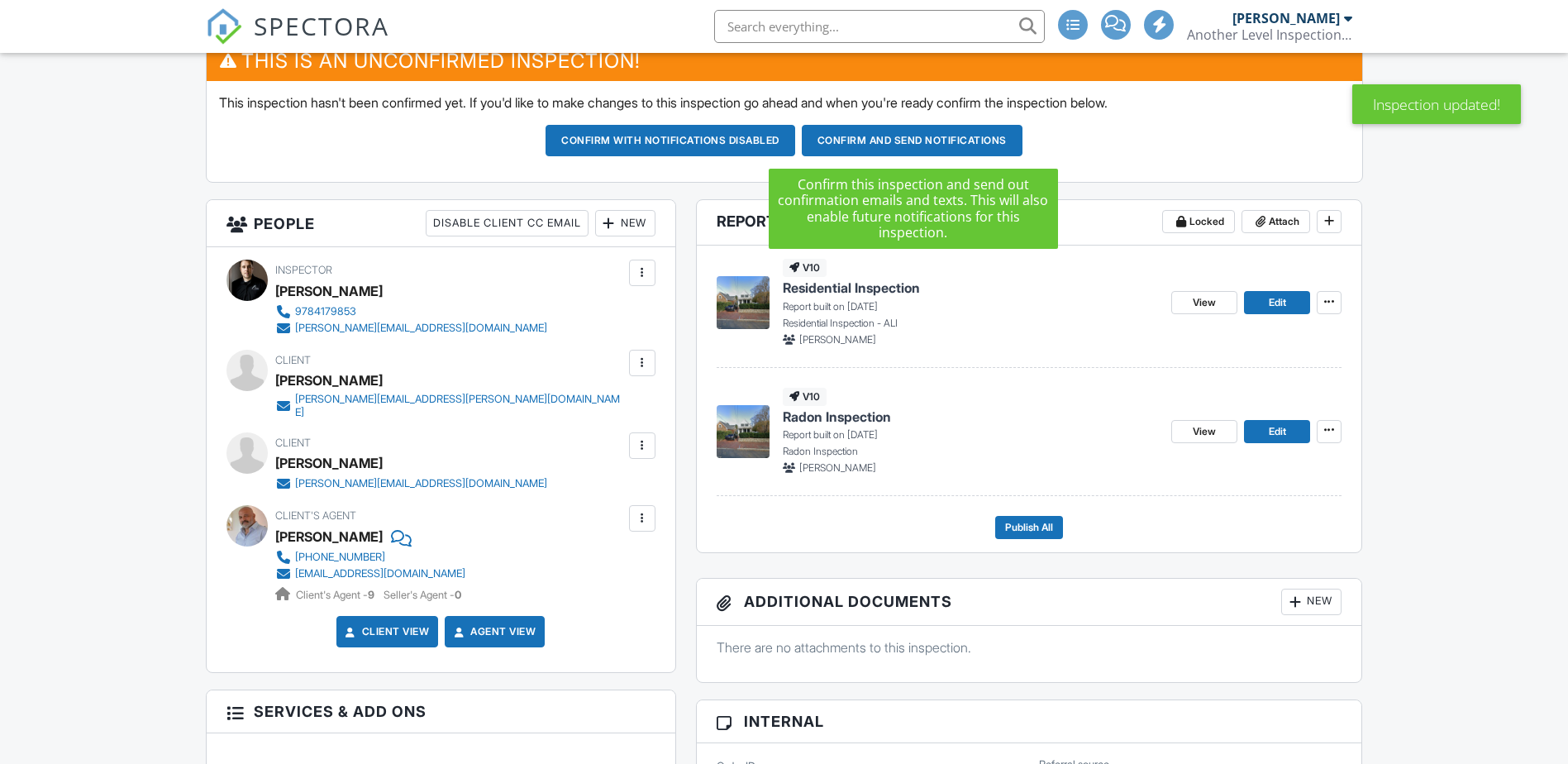
click at [920, 139] on button "Confirm and send notifications" at bounding box center [912, 140] width 220 height 31
